Goal: Information Seeking & Learning: Understand process/instructions

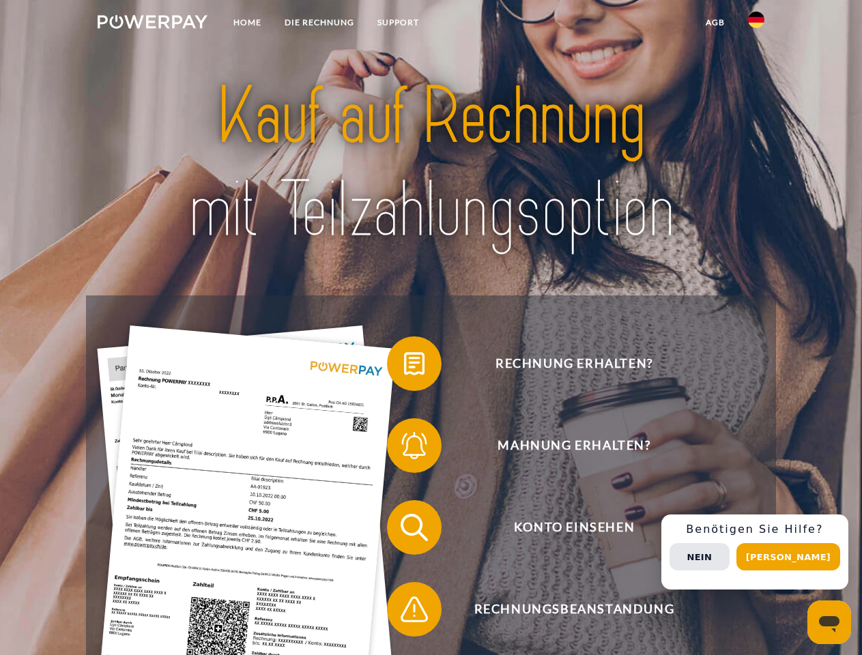
click at [152, 24] on img at bounding box center [153, 22] width 110 height 14
click at [757, 24] on img at bounding box center [756, 20] width 16 height 16
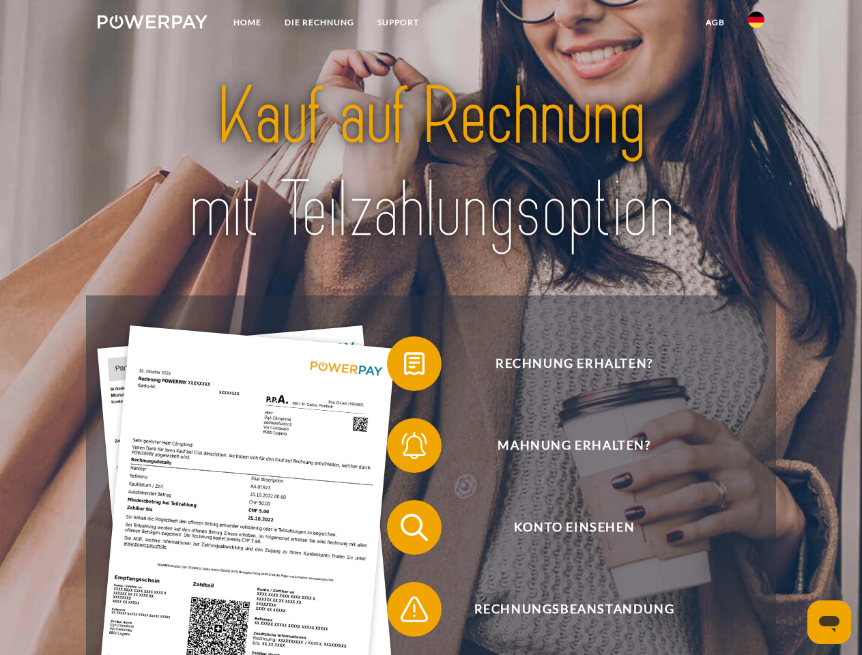
click at [715, 23] on link "agb" at bounding box center [715, 22] width 42 height 25
click at [404, 367] on span at bounding box center [394, 364] width 68 height 68
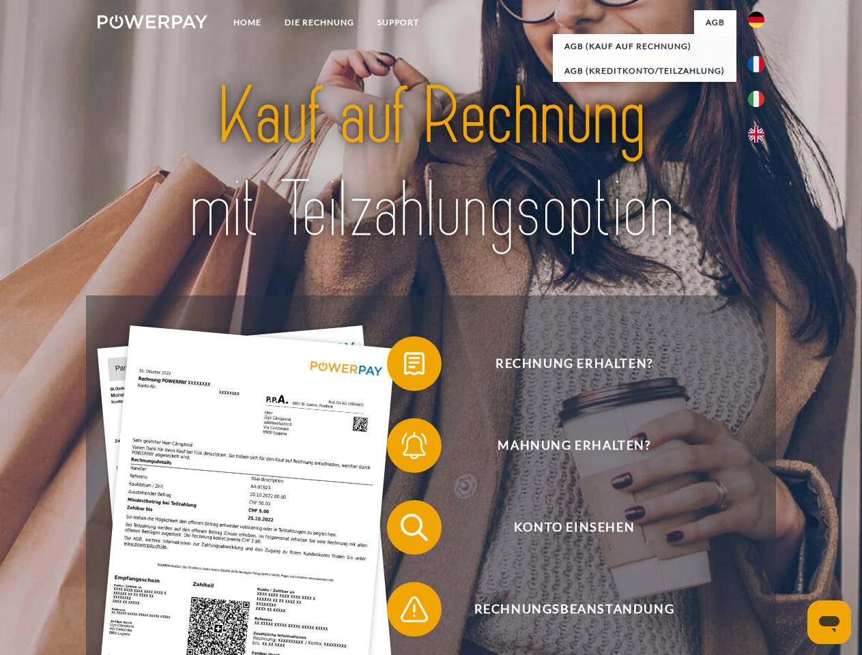
click at [404, 449] on span at bounding box center [394, 446] width 68 height 68
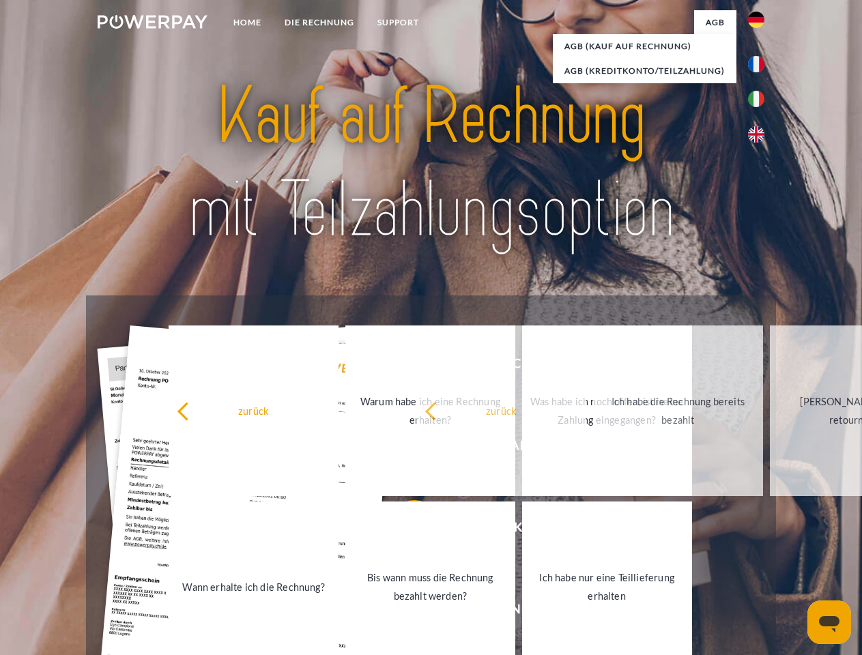
click at [404, 531] on link "Bis wann muss die Rechnung bezahlt werden?" at bounding box center [430, 587] width 170 height 171
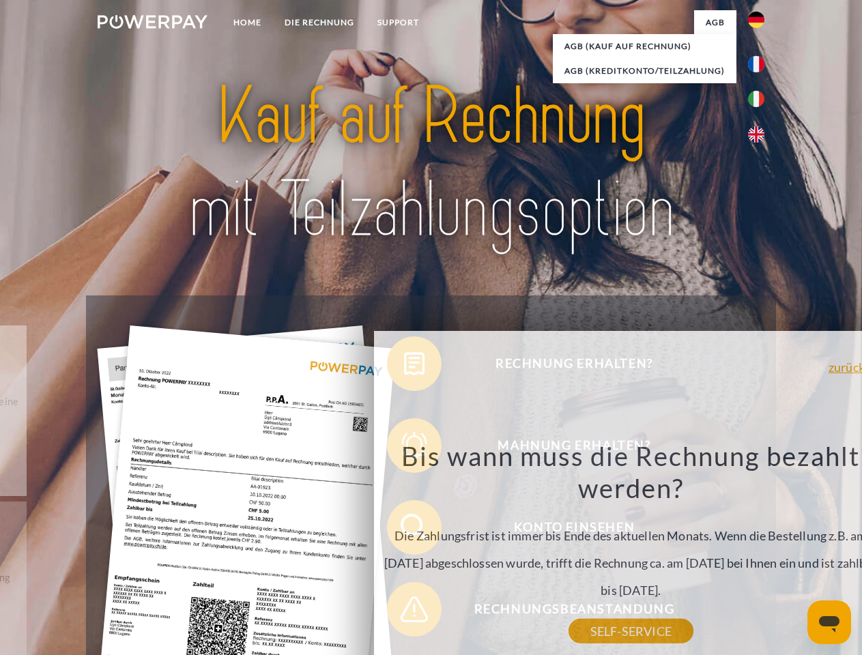
click at [404, 612] on div "Rechnung erhalten? Mahnung erhalten? Konto einsehen" at bounding box center [431, 569] width 690 height 546
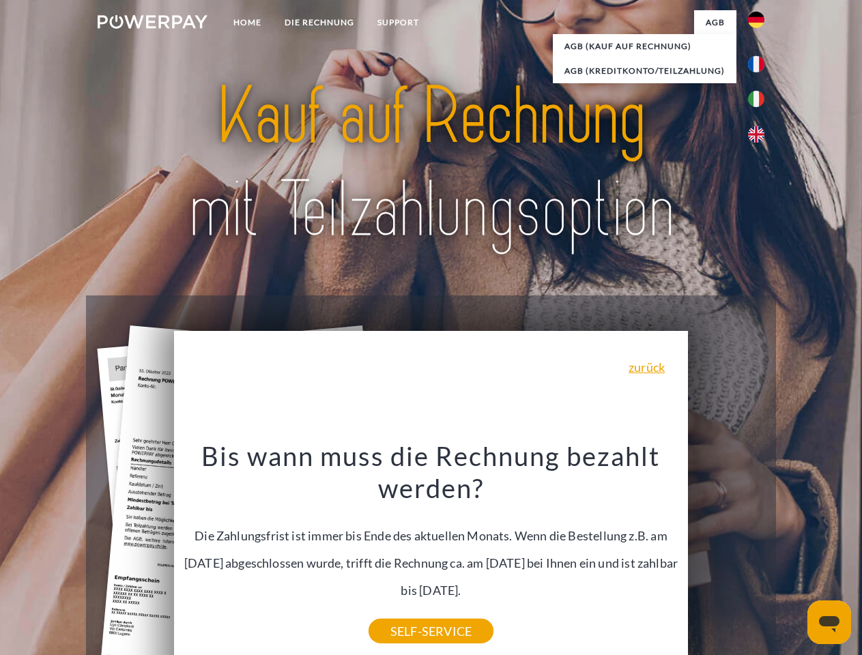
click at [760, 552] on div "Rechnung erhalten? Mahnung erhalten? Konto einsehen" at bounding box center [431, 569] width 690 height 546
click at [726, 555] on span "Konto einsehen" at bounding box center [574, 527] width 335 height 55
click at [793, 557] on header "Home DIE RECHNUNG SUPPORT" at bounding box center [431, 471] width 862 height 943
